Goal: Task Accomplishment & Management: Manage account settings

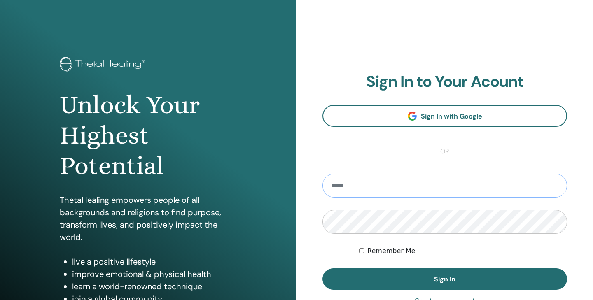
type input "**********"
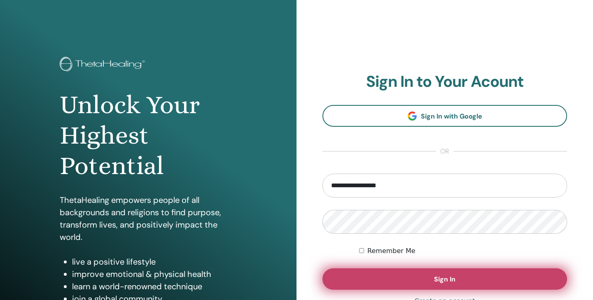
click at [375, 281] on button "Sign In" at bounding box center [445, 279] width 245 height 21
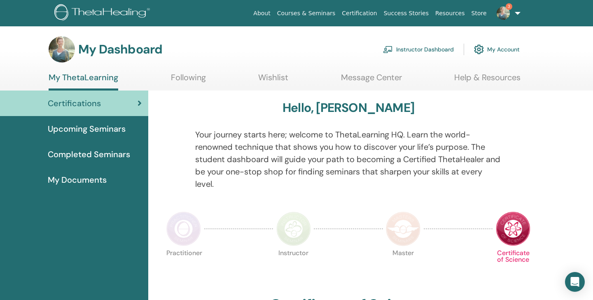
click at [431, 48] on link "Instructor Dashboard" at bounding box center [418, 49] width 71 height 18
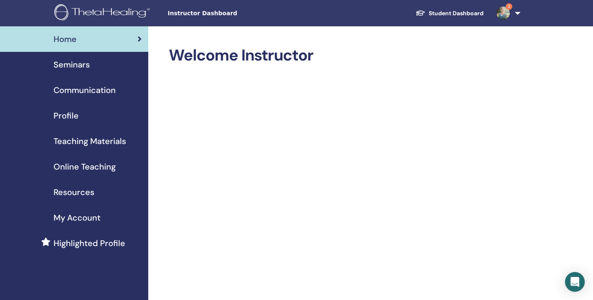
click at [77, 64] on span "Seminars" at bounding box center [72, 65] width 36 height 12
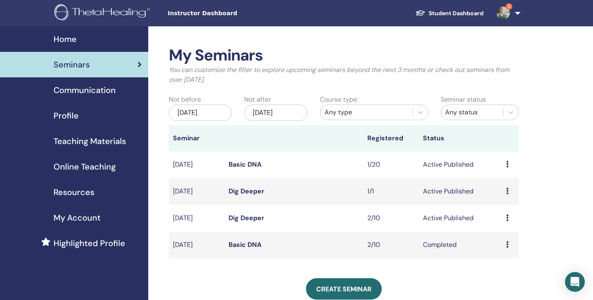
click at [244, 190] on link "Dig Deeper" at bounding box center [247, 191] width 36 height 9
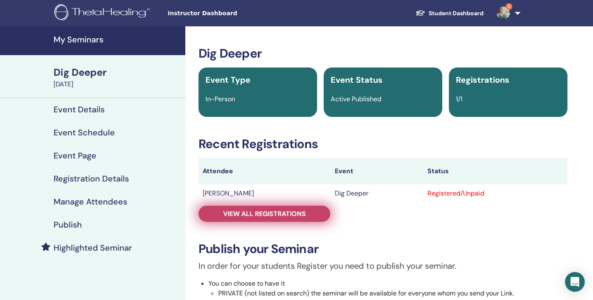
click at [265, 216] on span "View all registrations" at bounding box center [264, 214] width 83 height 9
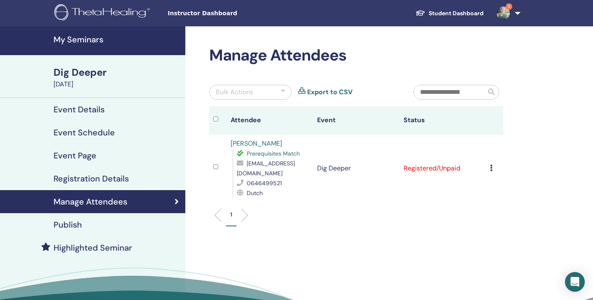
click at [492, 168] on icon at bounding box center [491, 168] width 2 height 7
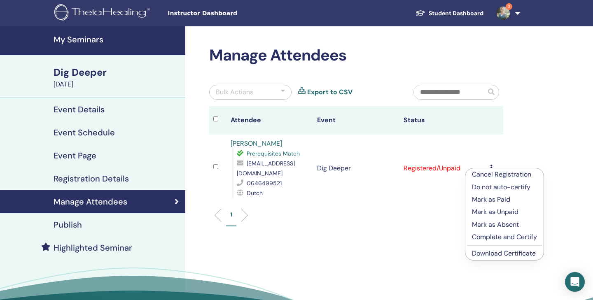
click at [481, 254] on link "Download Certificate" at bounding box center [504, 253] width 64 height 9
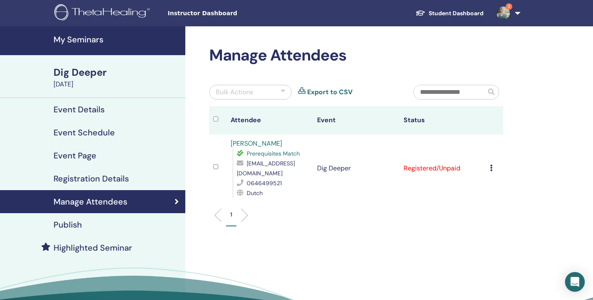
click at [87, 40] on h4 "My Seminars" at bounding box center [117, 40] width 127 height 10
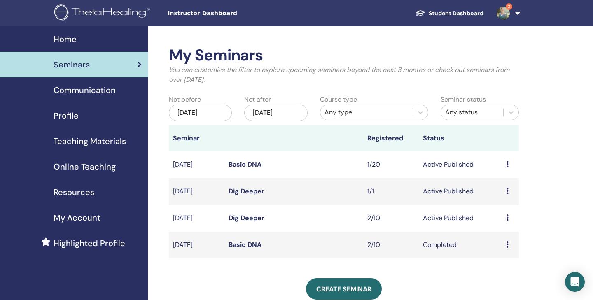
click at [507, 218] on icon at bounding box center [507, 218] width 2 height 7
click at [496, 249] on link "Attendees" at bounding box center [505, 249] width 31 height 9
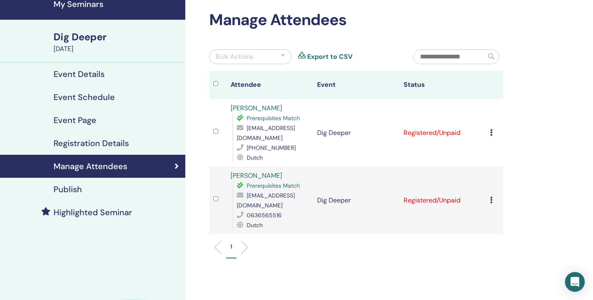
scroll to position [36, 0]
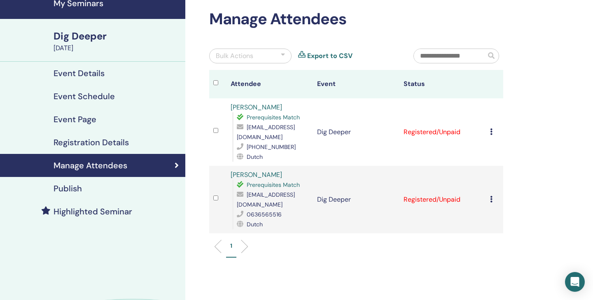
click at [491, 131] on icon at bounding box center [491, 132] width 2 height 7
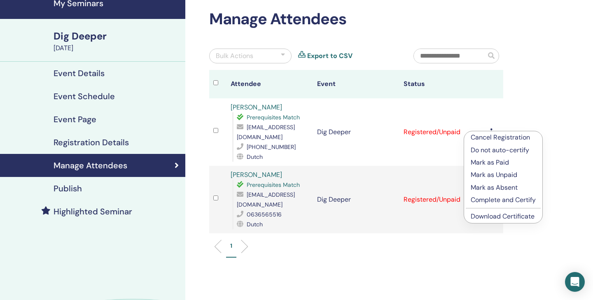
click at [482, 216] on link "Download Certificate" at bounding box center [503, 216] width 64 height 9
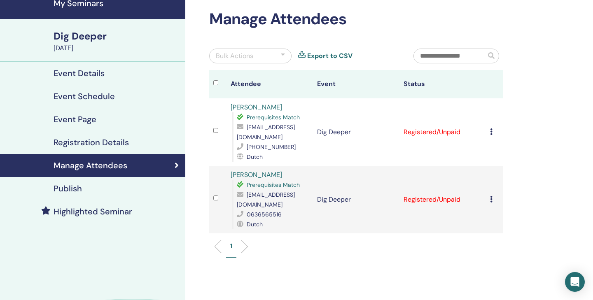
click at [491, 199] on icon at bounding box center [491, 199] width 2 height 7
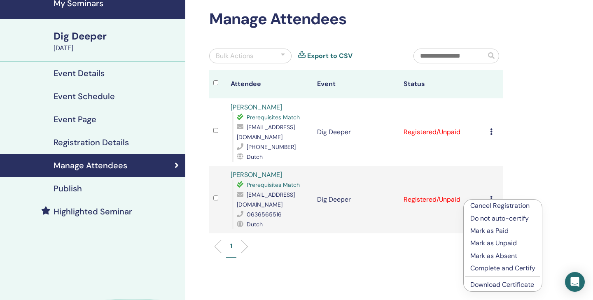
click at [477, 284] on link "Download Certificate" at bounding box center [503, 285] width 64 height 9
